Goal: Communication & Community: Answer question/provide support

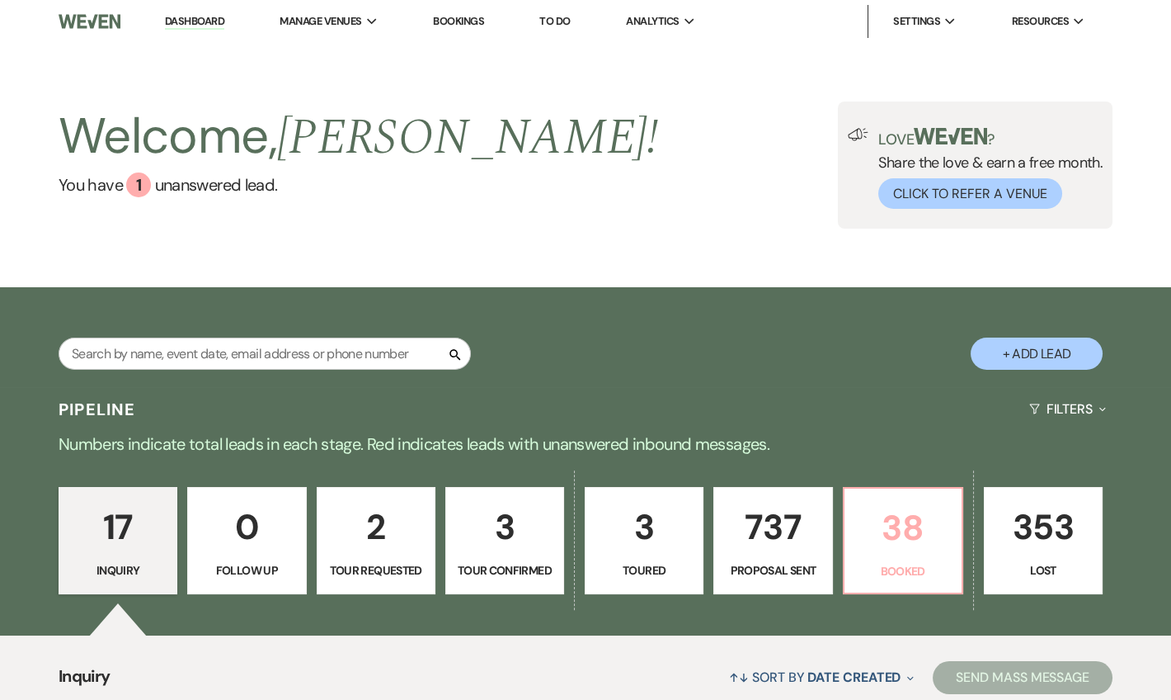
click at [943, 543] on p "38" at bounding box center [903, 527] width 97 height 55
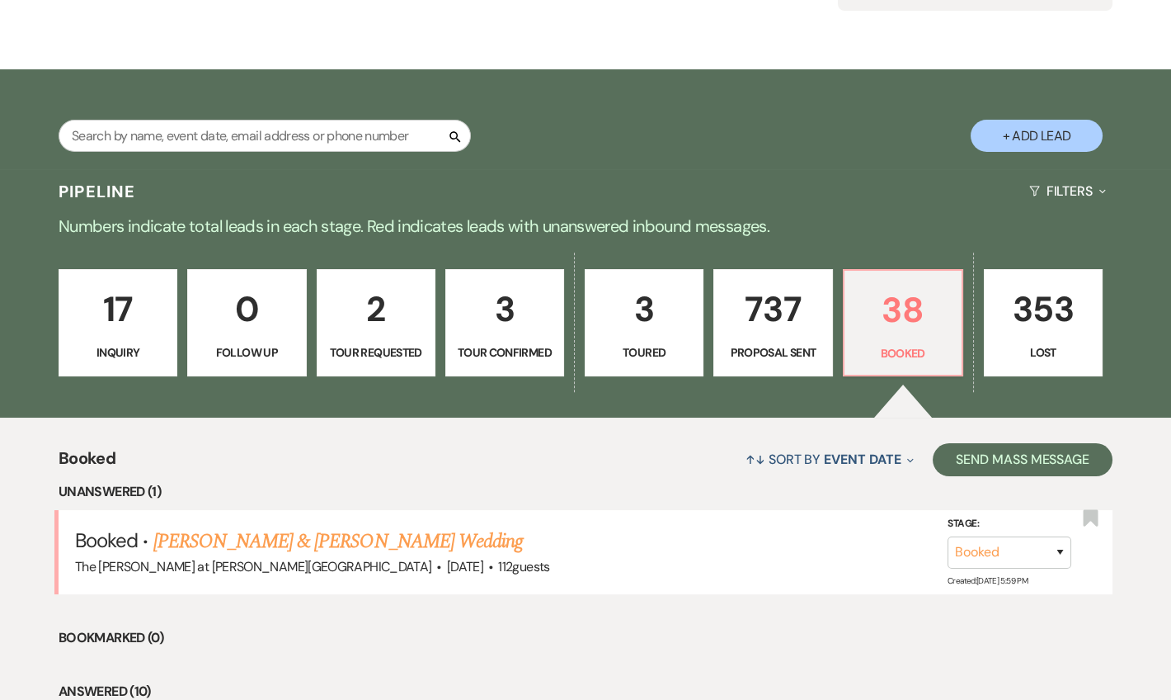
scroll to position [299, 0]
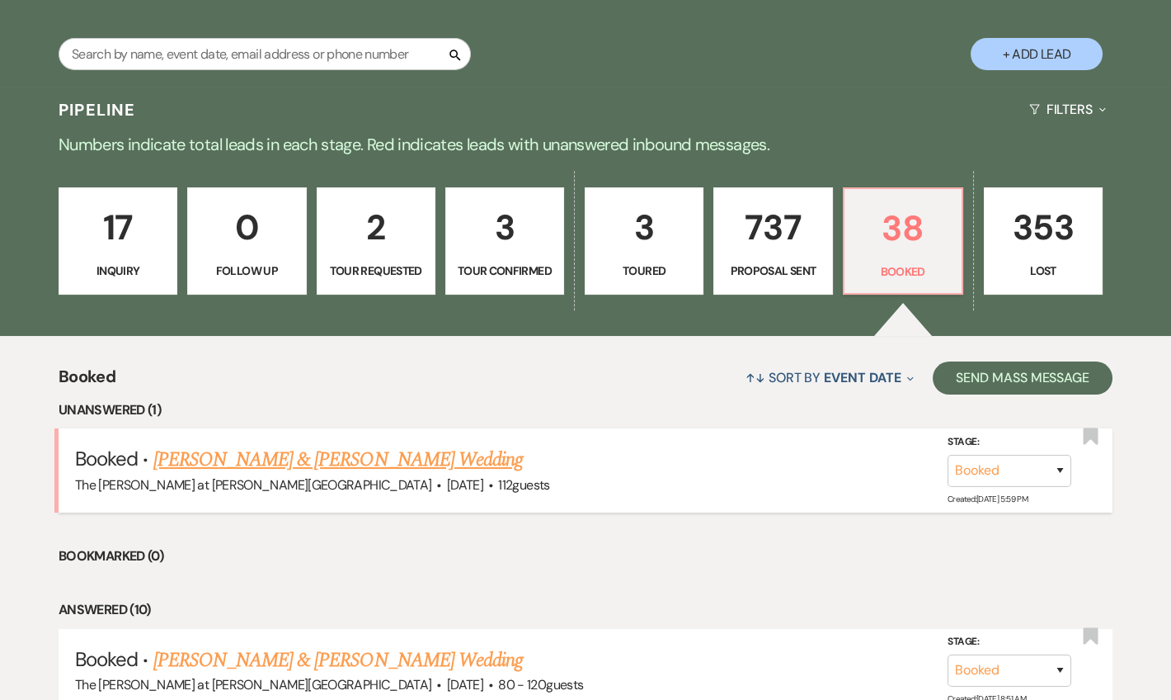
click at [415, 450] on link "Thian Misner & Claire Coe's Wedding" at bounding box center [338, 460] width 370 height 30
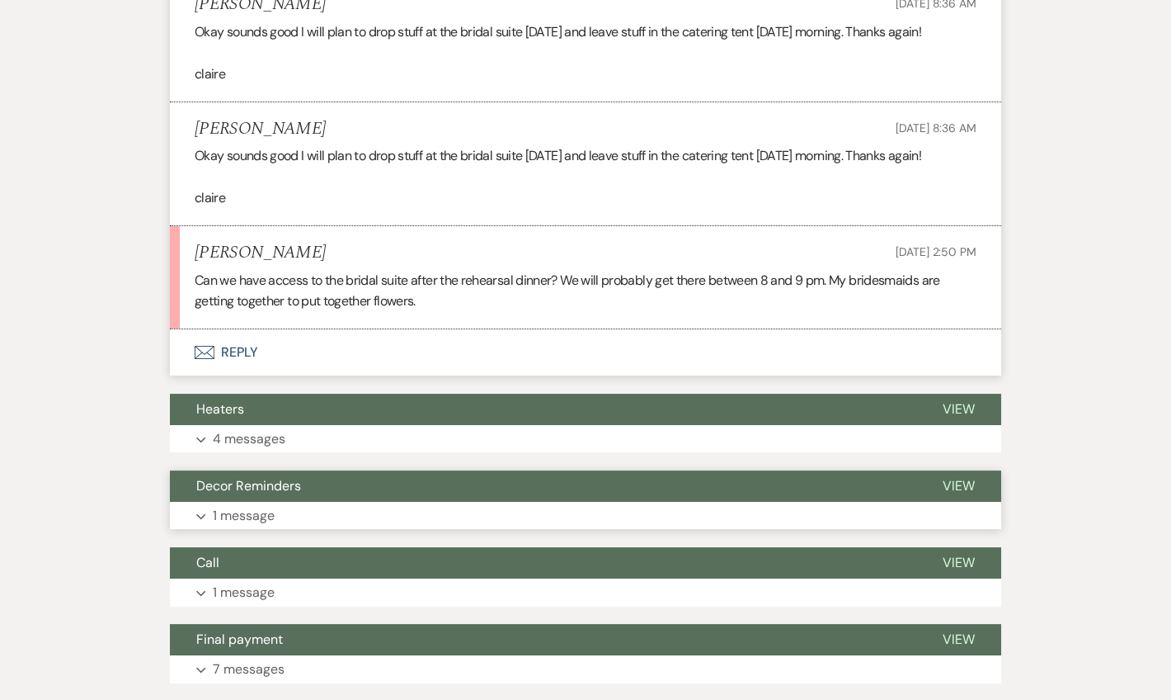
scroll to position [901, 0]
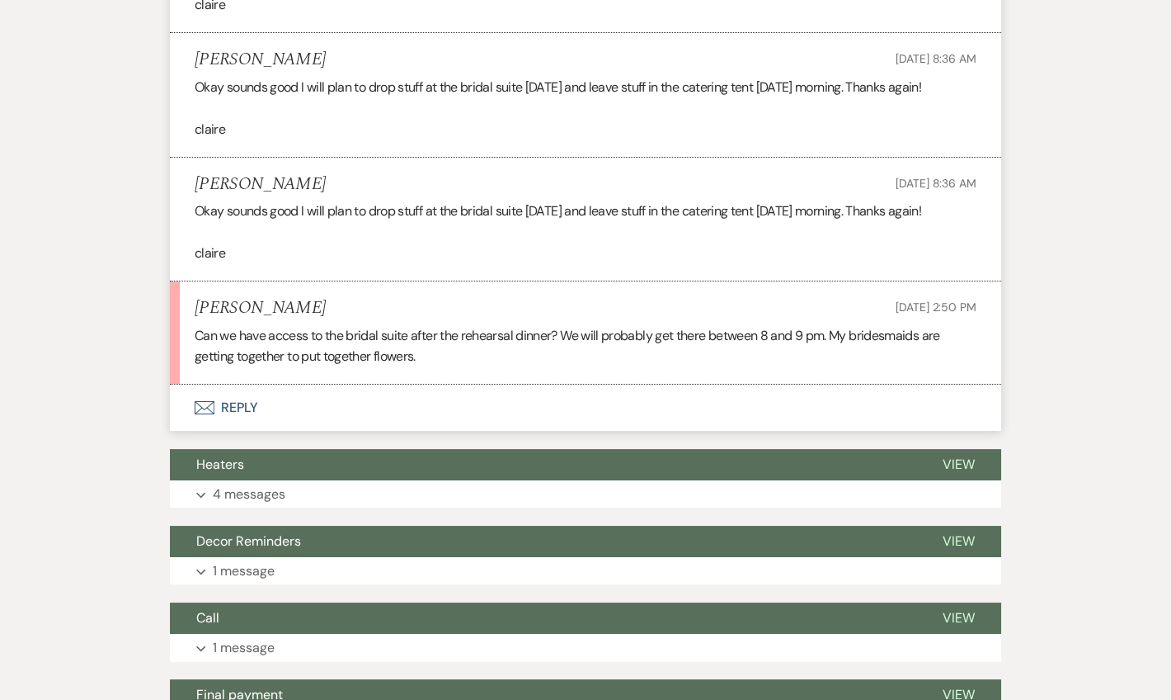
click at [245, 398] on button "Envelope Reply" at bounding box center [586, 407] width 832 height 46
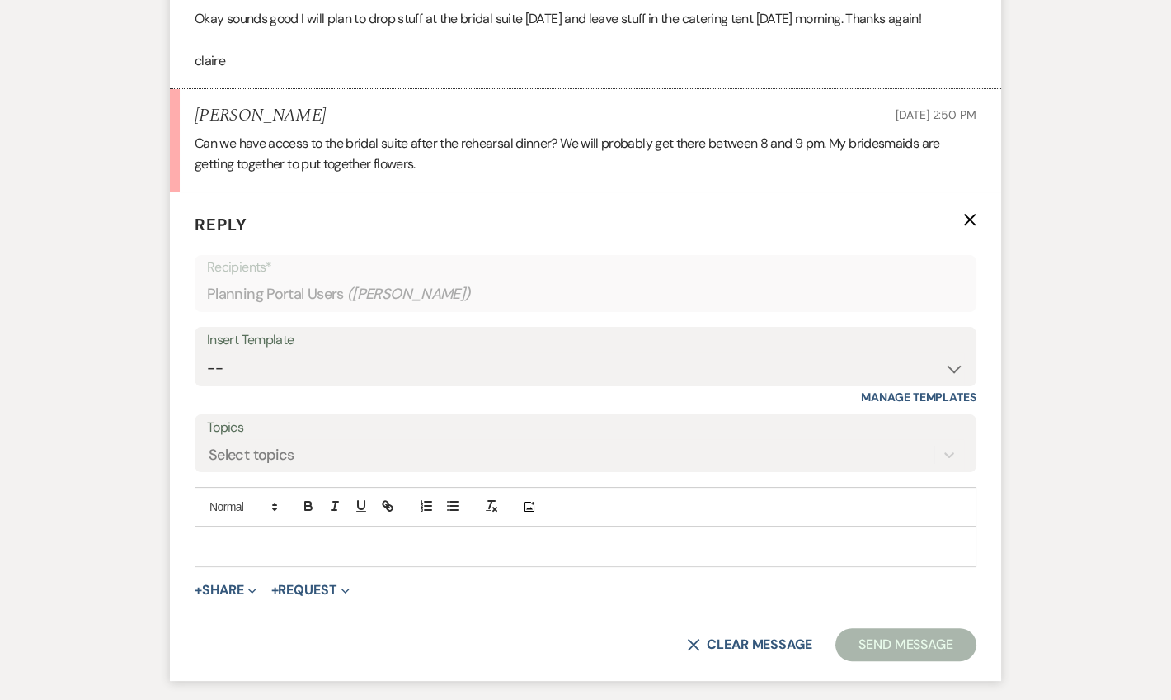
scroll to position [1102, 0]
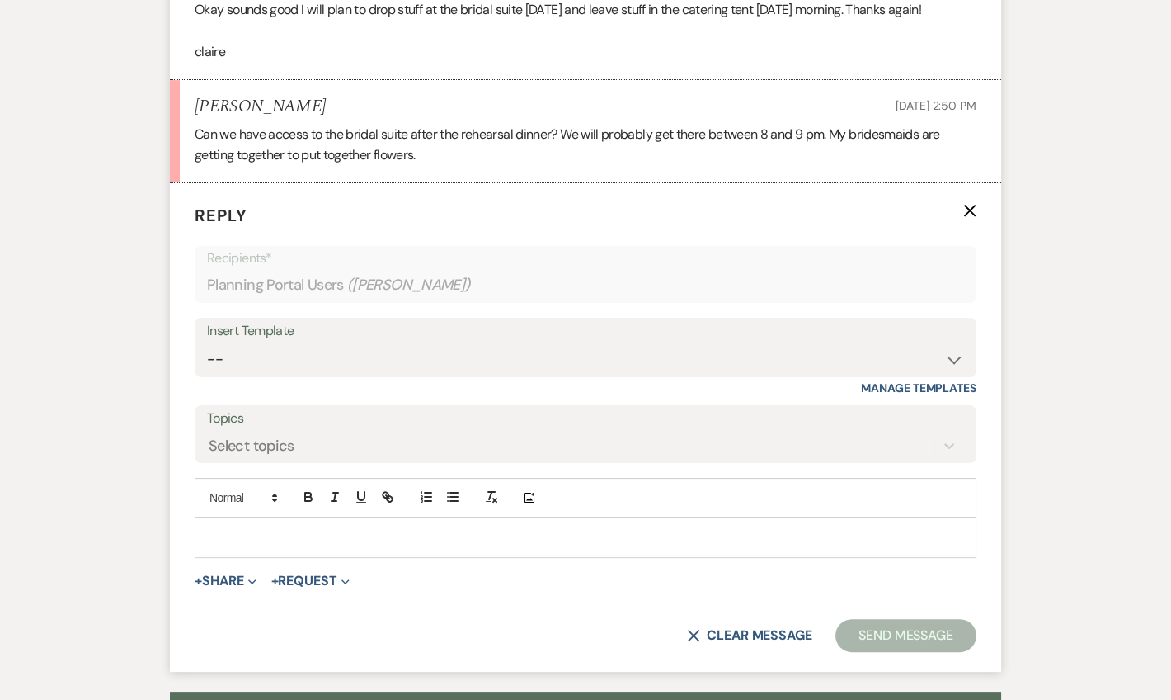
click at [256, 519] on div at bounding box center [586, 537] width 780 height 38
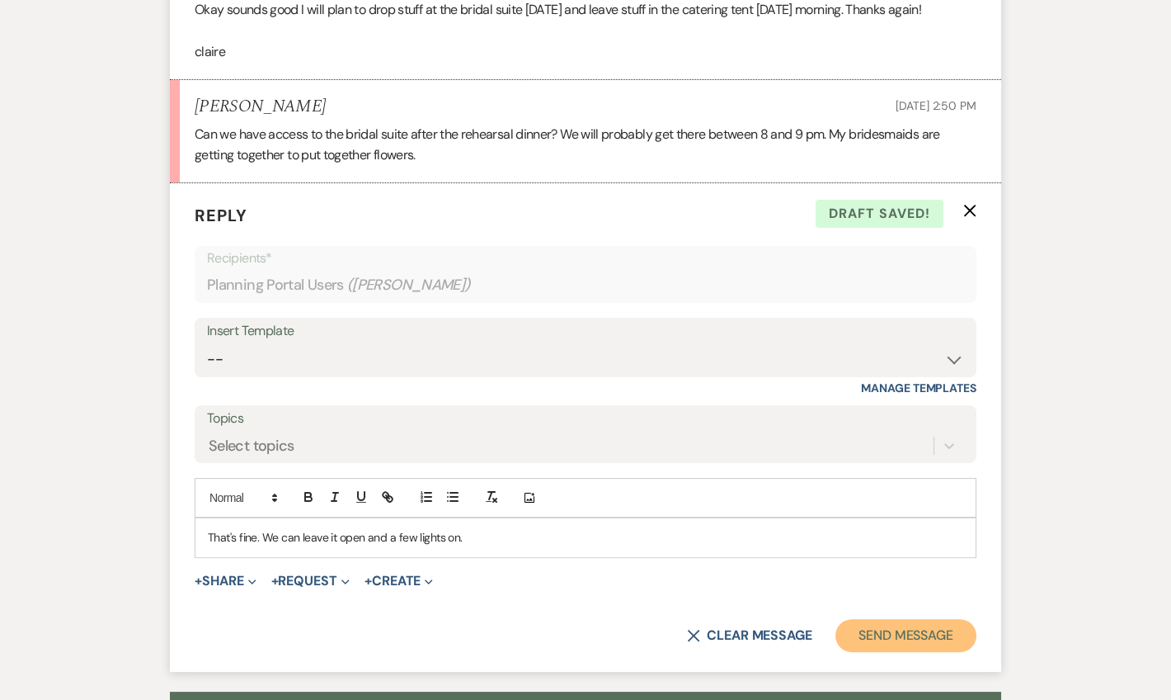
click at [894, 635] on button "Send Message" at bounding box center [906, 635] width 141 height 33
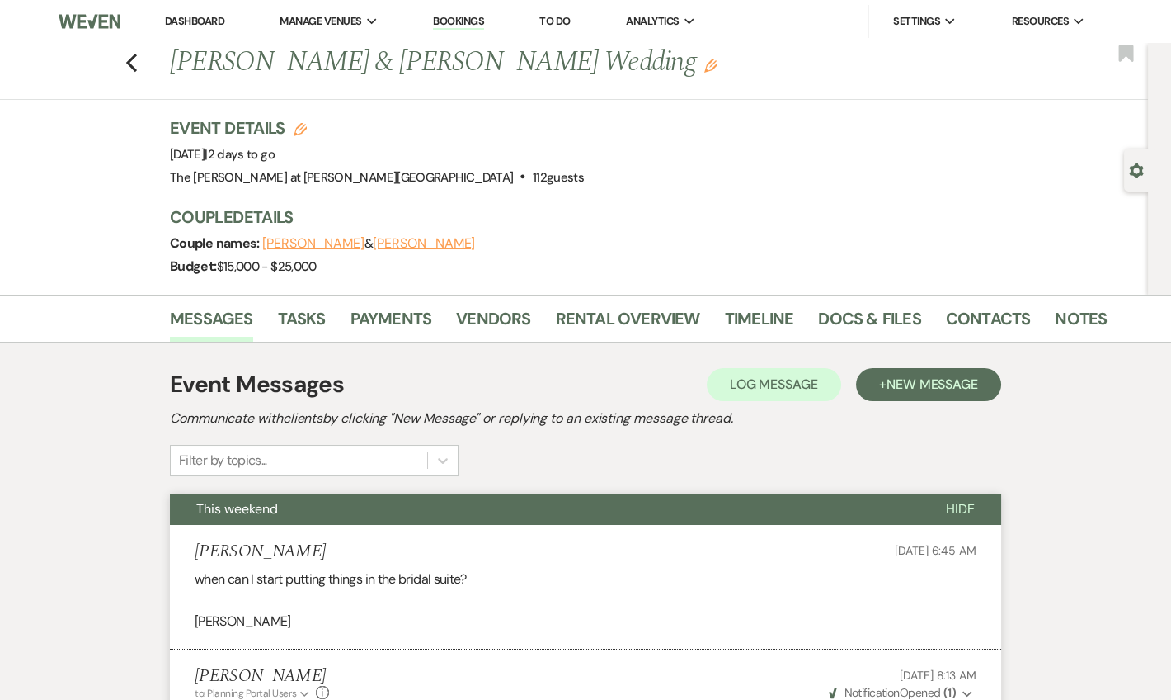
scroll to position [0, 0]
click at [1055, 321] on link "Notes" at bounding box center [1081, 323] width 52 height 36
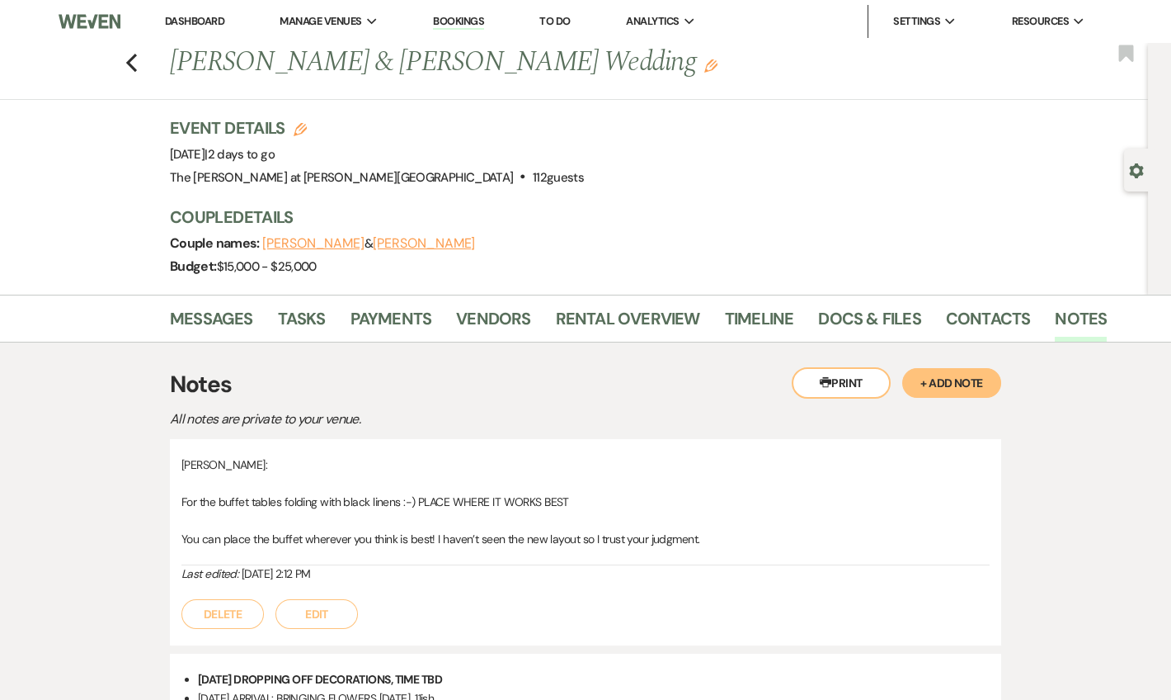
click at [948, 388] on button "+ Add Note" at bounding box center [951, 383] width 99 height 30
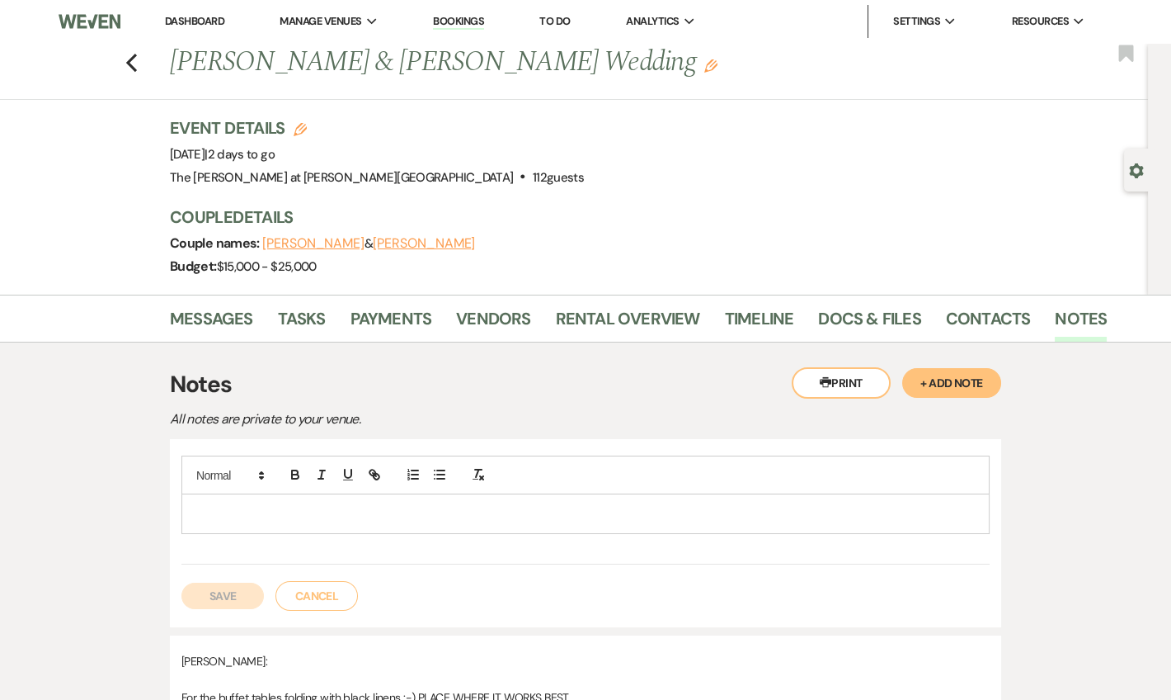
click at [421, 513] on p at bounding box center [586, 513] width 782 height 18
click at [237, 586] on button "Save" at bounding box center [222, 595] width 82 height 26
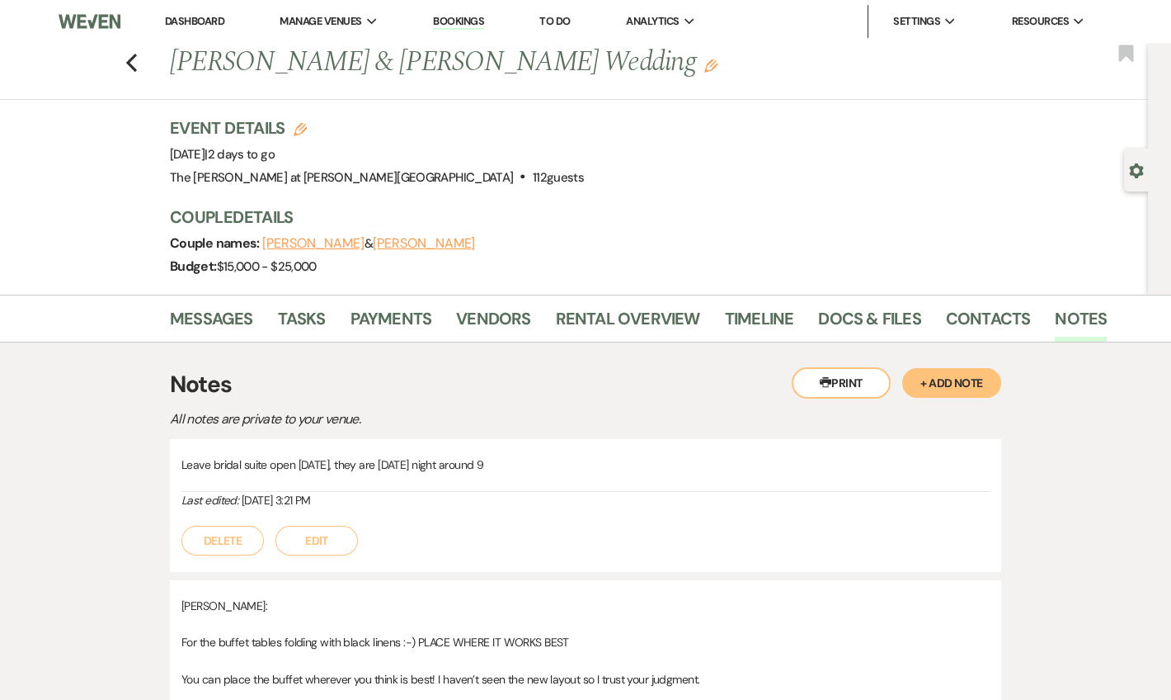
click at [196, 18] on link "Dashboard" at bounding box center [194, 21] width 59 height 14
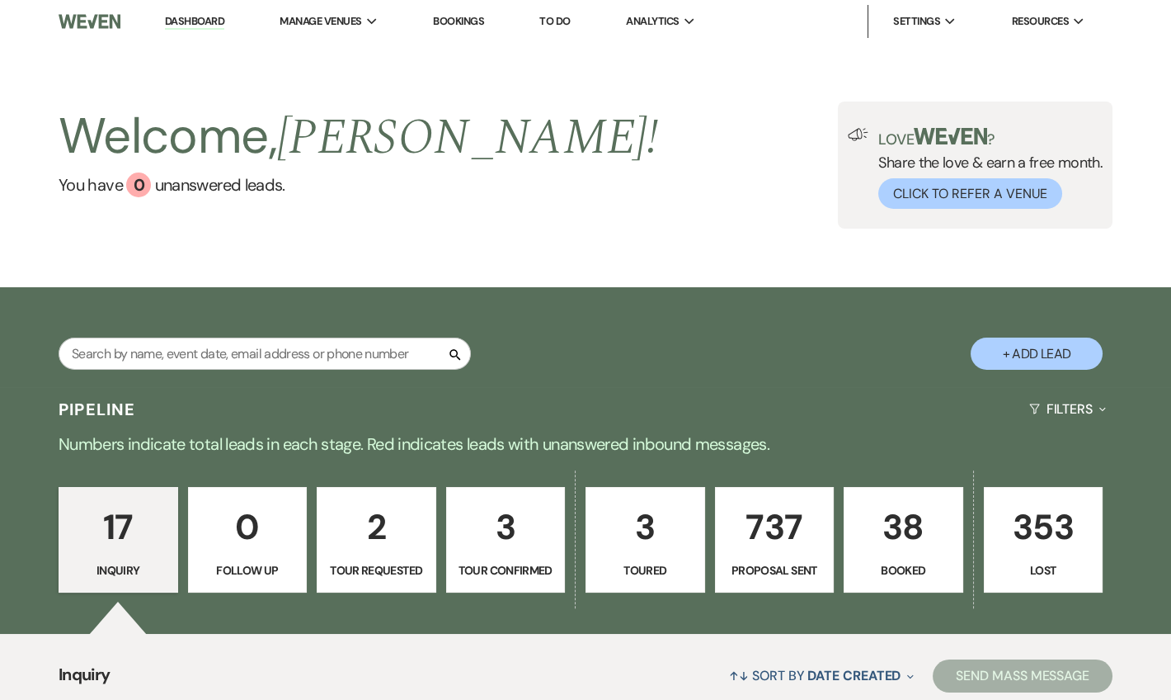
drag, startPoint x: 208, startPoint y: 26, endPoint x: 220, endPoint y: 7, distance: 23.3
click at [208, 26] on link "Dashboard" at bounding box center [194, 22] width 59 height 16
click at [190, 29] on link "Dashboard" at bounding box center [194, 22] width 59 height 16
